Goal: Find specific page/section: Find specific page/section

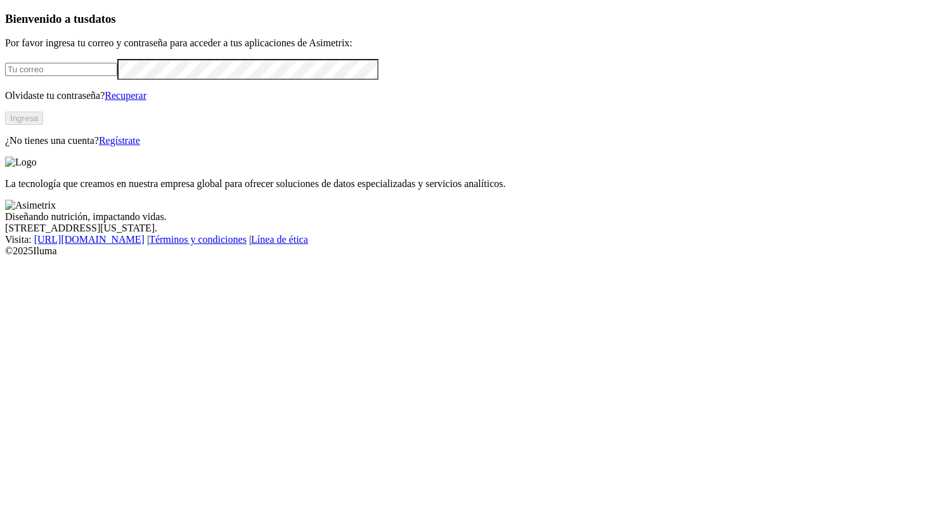
type input "[PERSON_NAME][EMAIL_ADDRESS][PERSON_NAME][DOMAIN_NAME]"
click at [43, 125] on button "Ingresa" at bounding box center [24, 118] width 38 height 13
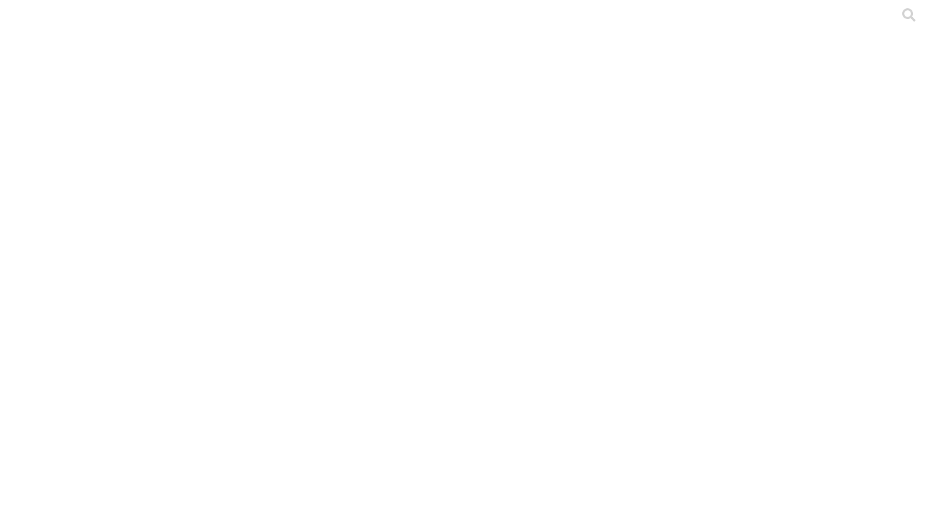
type input "porci"
drag, startPoint x: 178, startPoint y: 62, endPoint x: 117, endPoint y: 72, distance: 61.7
type input "a"
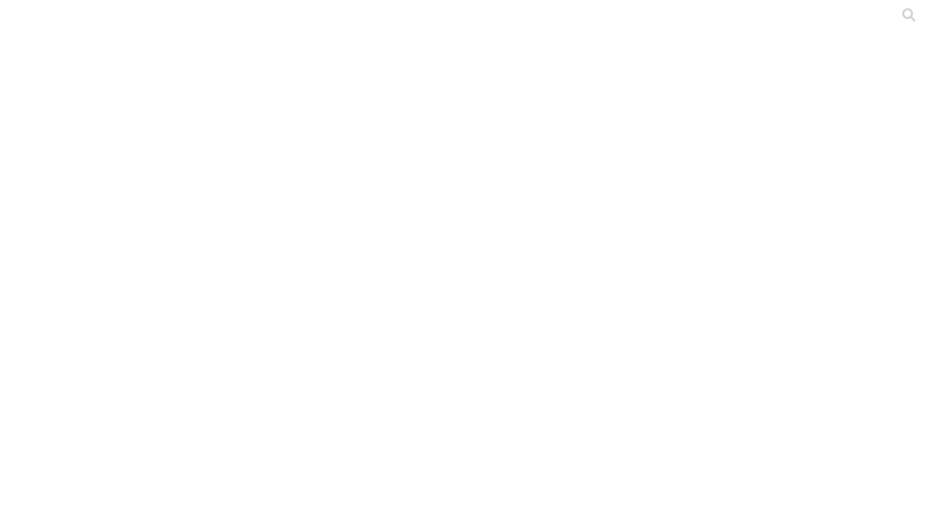
type input "r"
type input "pronavi"
